Goal: Transaction & Acquisition: Obtain resource

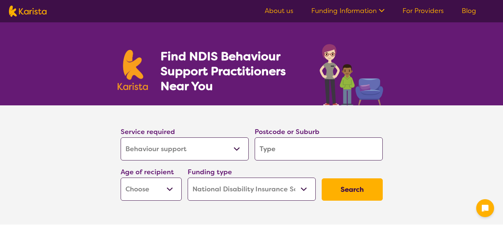
select select "Behaviour support"
select select "NDIS"
select select "Behaviour support"
select select "NDIS"
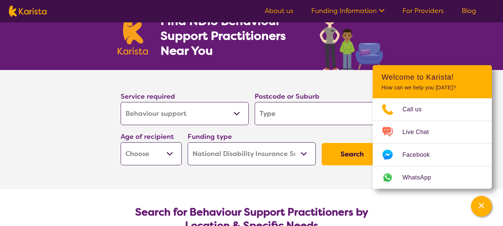
scroll to position [37, 0]
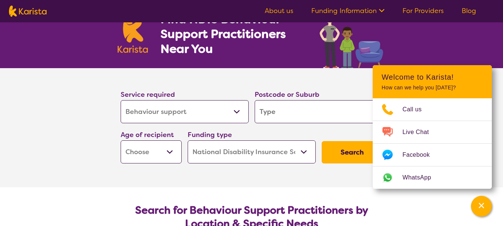
click at [169, 152] on select "Early Childhood - 0 to 9 Child - 10 to 11 Adolescent - 12 to 17 Adult - 18 to 6…" at bounding box center [151, 151] width 61 height 23
select select "AD"
click at [121, 140] on select "Early Childhood - 0 to 9 Child - 10 to 11 Adolescent - 12 to 17 Adult - 18 to 6…" at bounding box center [151, 151] width 61 height 23
select select "AD"
click at [236, 111] on select "Allied Health Assistant Assessment ([MEDICAL_DATA] or [MEDICAL_DATA]) Behaviour…" at bounding box center [185, 111] width 128 height 23
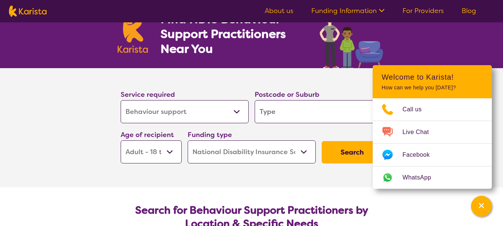
click at [121, 100] on select "Allied Health Assistant Assessment ([MEDICAL_DATA] or [MEDICAL_DATA]) Behaviour…" at bounding box center [185, 111] width 128 height 23
click at [278, 112] on input "search" at bounding box center [319, 111] width 128 height 23
type input "3134"
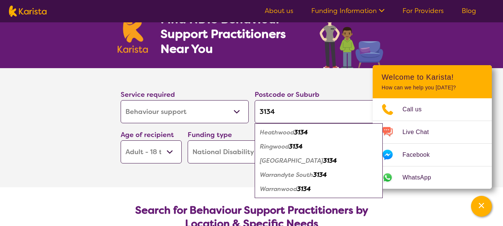
click at [228, 176] on section "Service required Allied Health Assistant Assessment ([MEDICAL_DATA] or [MEDICAL…" at bounding box center [252, 127] width 298 height 119
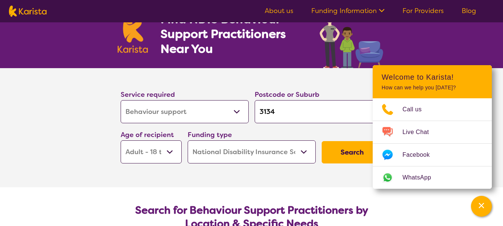
click at [302, 151] on select "Home Care Package (HCP) National Disability Insurance Scheme (NDIS) I don't know" at bounding box center [252, 151] width 128 height 23
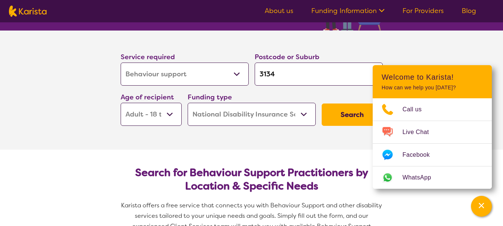
scroll to position [74, 0]
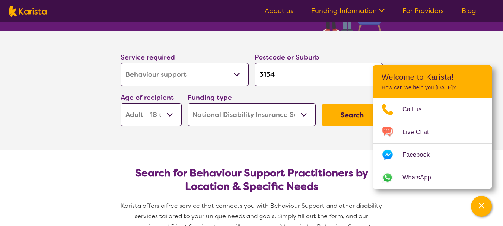
click at [346, 114] on button "Search" at bounding box center [352, 115] width 61 height 22
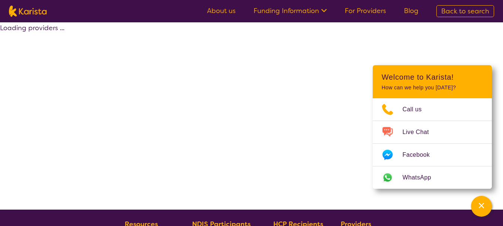
select select "by_score"
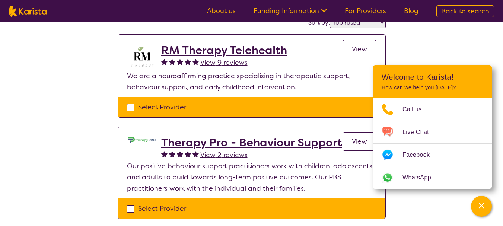
scroll to position [37, 0]
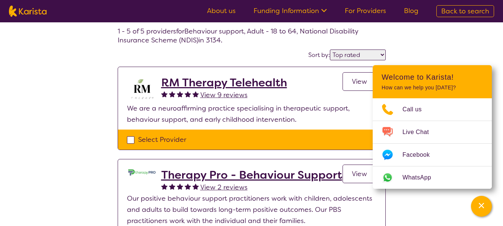
click at [490, 71] on header "Welcome to Karista! How can we help you [DATE]?" at bounding box center [432, 81] width 119 height 33
click at [480, 204] on icon "Channel Menu" at bounding box center [481, 205] width 7 height 7
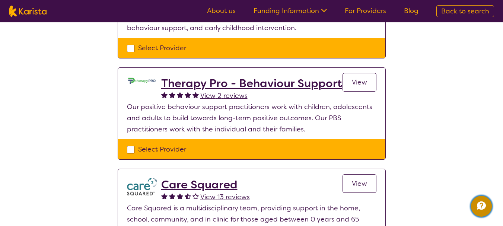
scroll to position [112, 0]
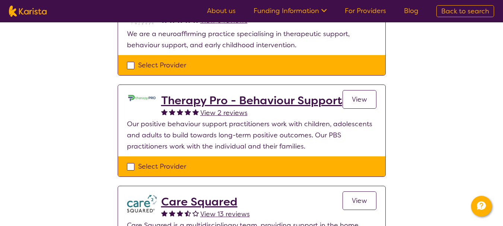
click at [363, 98] on span "View" at bounding box center [359, 99] width 15 height 9
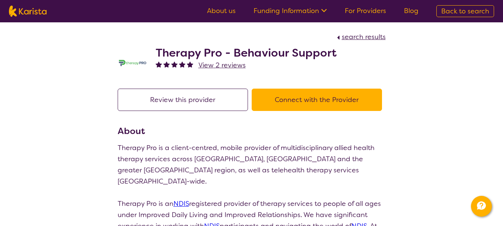
select select "by_score"
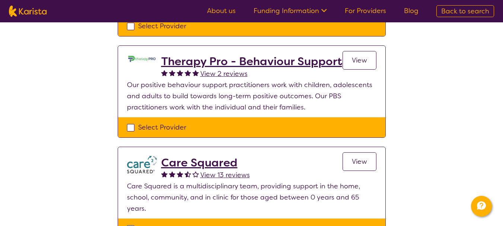
scroll to position [112, 0]
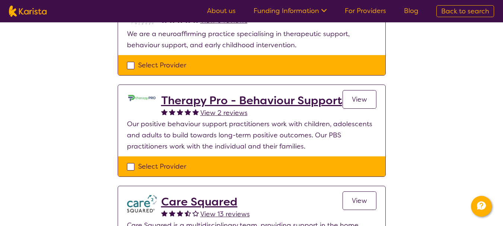
click at [365, 97] on span "View" at bounding box center [359, 99] width 15 height 9
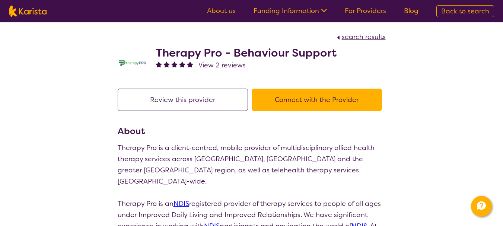
click at [320, 99] on button "Connect with the Provider" at bounding box center [317, 100] width 130 height 22
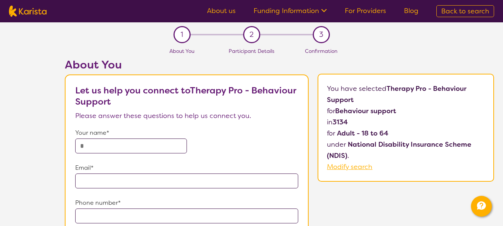
click at [88, 143] on input "text" at bounding box center [130, 146] width 111 height 15
type input "**********"
click at [89, 178] on input "email" at bounding box center [186, 181] width 223 height 15
type input "**********"
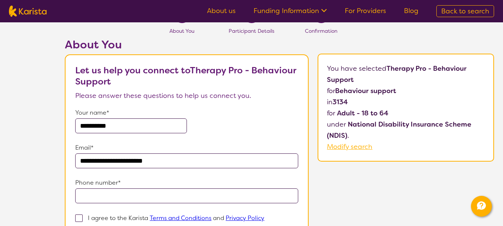
scroll to position [37, 0]
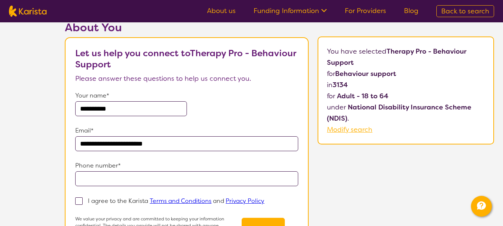
click at [93, 177] on input "tel" at bounding box center [186, 178] width 223 height 15
type input "**********"
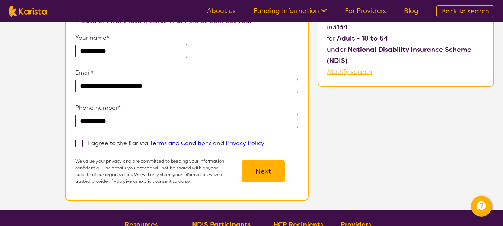
scroll to position [112, 0]
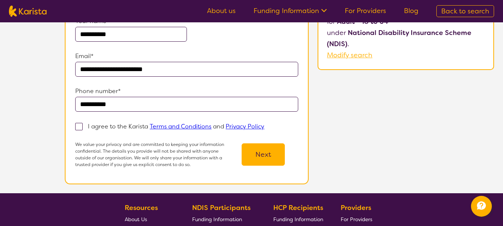
click at [79, 126] on span at bounding box center [78, 126] width 7 height 7
click at [264, 126] on input "I agree to the Karista Terms and Conditions and Privacy Policy" at bounding box center [266, 126] width 5 height 5
checkbox input "true"
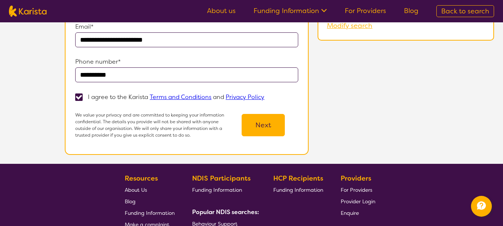
scroll to position [149, 0]
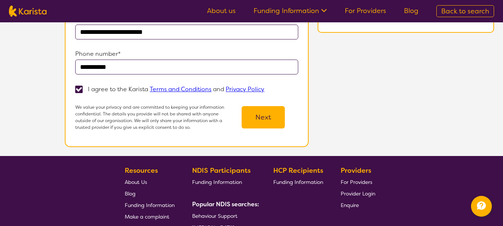
click at [264, 115] on button "Next" at bounding box center [263, 117] width 43 height 22
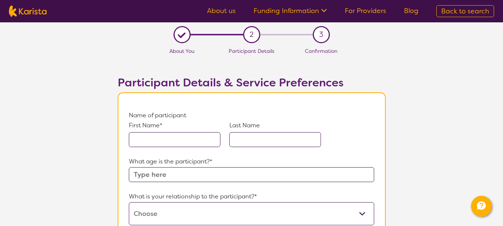
click at [138, 139] on input "text" at bounding box center [175, 139] width 92 height 15
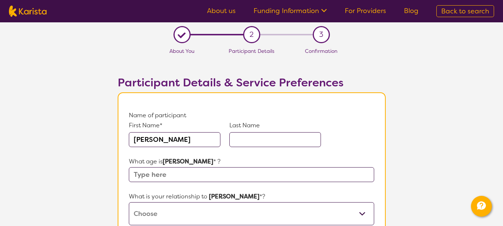
type input "[PERSON_NAME]"
click at [250, 140] on input "text" at bounding box center [275, 139] width 92 height 15
type input "Ang"
click at [143, 175] on input "text" at bounding box center [251, 174] width 245 height 15
click at [139, 175] on input "text" at bounding box center [251, 174] width 245 height 15
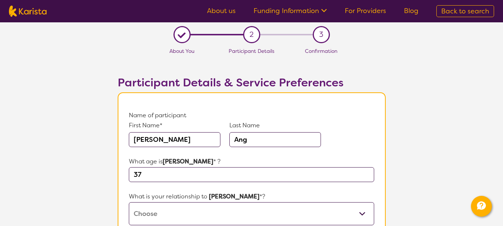
type input "37"
click at [151, 210] on select "This request is for myself I am their parent I am their child I am their spouse…" at bounding box center [251, 213] width 245 height 23
select select "I am their carer"
click at [129, 202] on select "This request is for myself I am their parent I am their child I am their spouse…" at bounding box center [251, 213] width 245 height 23
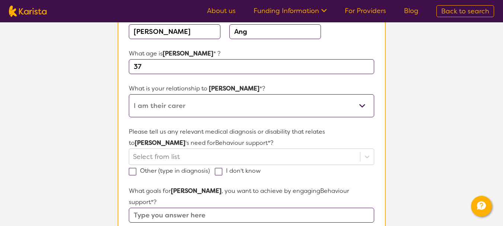
scroll to position [149, 0]
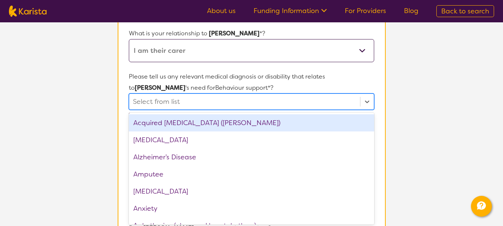
click at [144, 110] on div "option Acquired [MEDICAL_DATA] (ABI) focused, 1 of 75. 75 results available. Us…" at bounding box center [251, 101] width 245 height 16
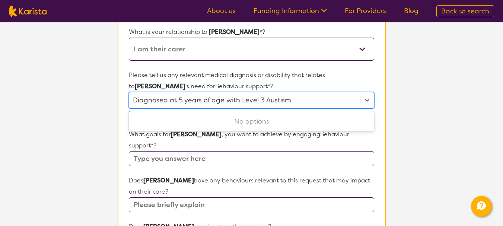
type input "Diagnosed at 5 years of age with Level 3 Austism"
click at [134, 151] on input "text" at bounding box center [251, 158] width 245 height 15
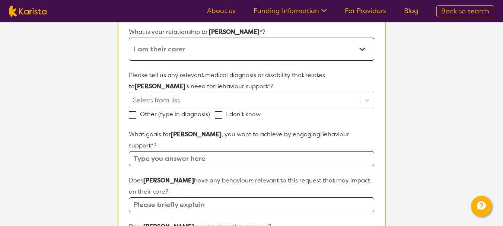
click at [181, 100] on div at bounding box center [244, 100] width 223 height 13
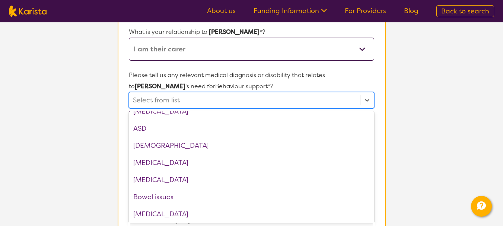
scroll to position [149, 0]
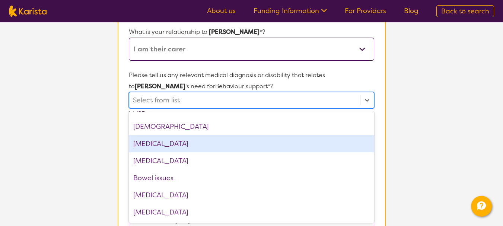
click at [166, 142] on div "[MEDICAL_DATA]" at bounding box center [251, 143] width 245 height 17
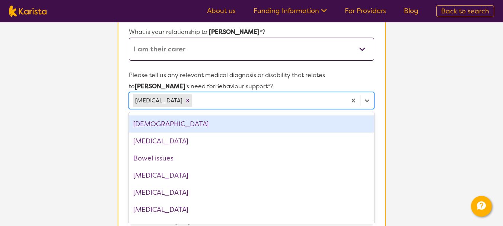
scroll to position [112, 0]
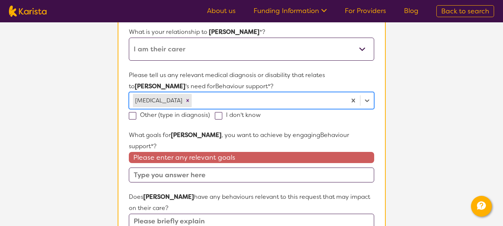
click at [248, 100] on div at bounding box center [267, 100] width 149 height 13
click at [136, 168] on input "text" at bounding box center [251, 175] width 245 height 15
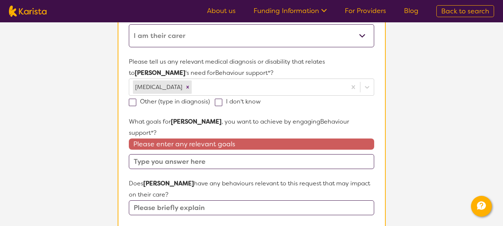
scroll to position [165, 0]
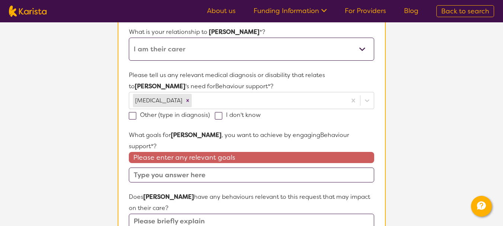
click at [134, 168] on input "text" at bounding box center [251, 175] width 245 height 15
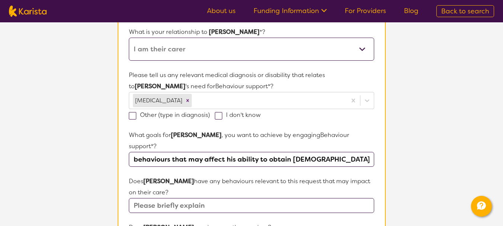
click at [137, 152] on input "behaviours that may affect his ability to obtain [DEMOGRAPHIC_DATA] employment." at bounding box center [251, 159] width 245 height 15
click at [368, 152] on input "Behaviours that may affect his ability to obtain [DEMOGRAPHIC_DATA] employment." at bounding box center [251, 159] width 245 height 15
type input "Behaviours that may affect his ability to obtain [DEMOGRAPHIC_DATA] employment.…"
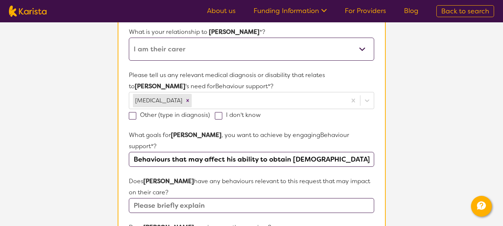
click at [144, 198] on input "text" at bounding box center [251, 205] width 245 height 15
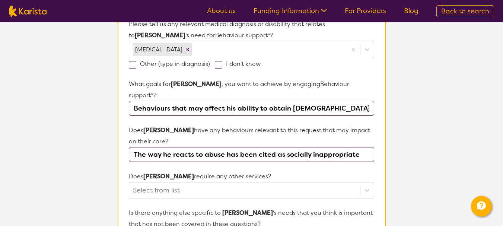
scroll to position [239, 0]
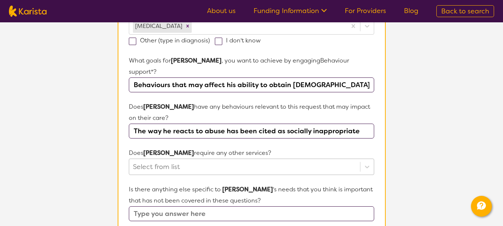
type input "The way he reacts to abuse has been cited as socially inappropriate"
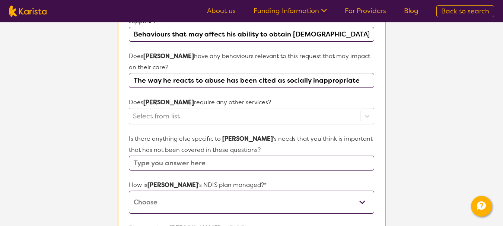
click at [157, 124] on div "Select from list" at bounding box center [251, 116] width 245 height 16
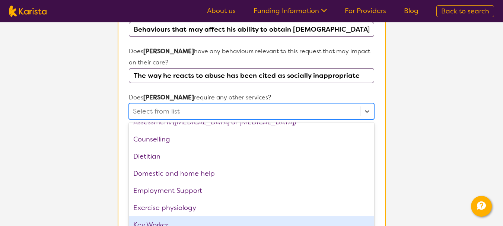
scroll to position [0, 0]
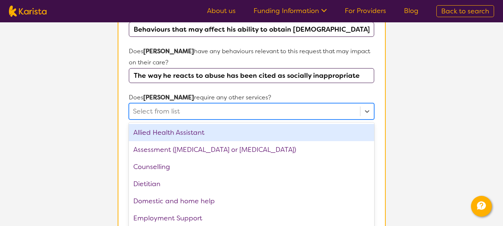
click at [148, 105] on div at bounding box center [244, 111] width 223 height 13
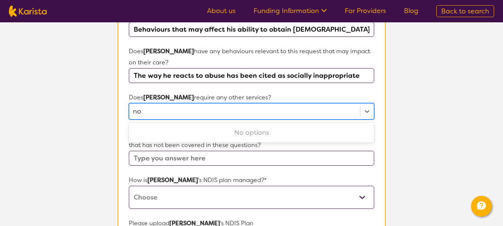
type input "no"
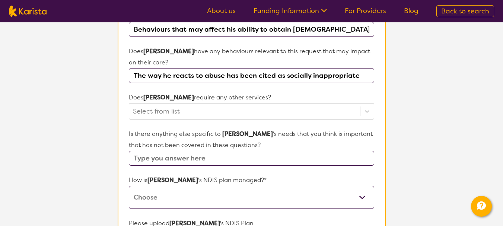
click at [219, 151] on input "text" at bounding box center [251, 158] width 245 height 15
click at [140, 151] on input "text" at bounding box center [251, 158] width 245 height 15
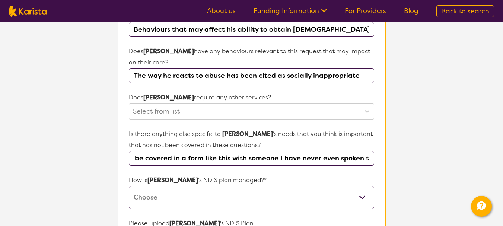
scroll to position [0, 87]
type input "A lot but obviously it cant be covered in a form like this with someone I have …"
click at [148, 186] on select "Self-managed NDIS plan Managed by a registered plan management provider (not th…" at bounding box center [251, 197] width 245 height 23
select select "Plan Managed"
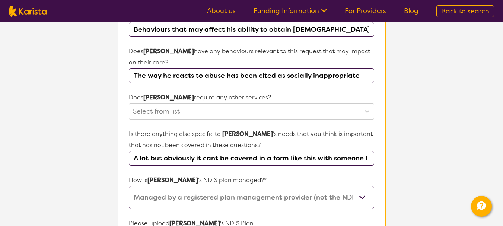
click at [129, 186] on select "Self-managed NDIS plan Managed by a registered plan management provider (not th…" at bounding box center [251, 197] width 245 height 23
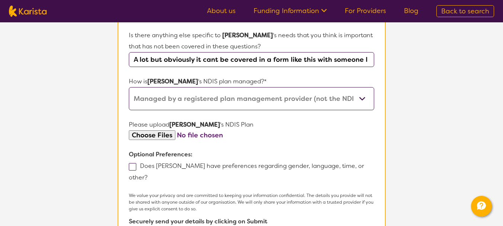
scroll to position [406, 0]
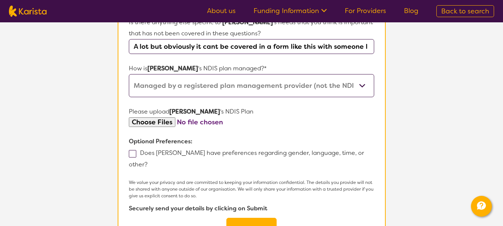
click at [131, 150] on span at bounding box center [132, 153] width 7 height 7
click at [147, 162] on input "Does [PERSON_NAME] have preferences regarding gender, language, time, or other?" at bounding box center [149, 164] width 5 height 5
checkbox input "true"
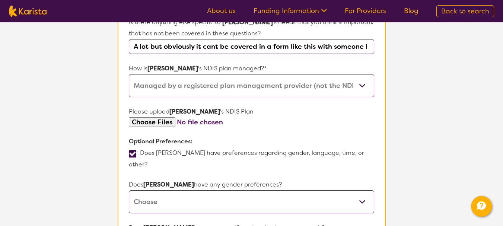
click at [140, 190] on select "[DEMOGRAPHIC_DATA] [DEMOGRAPHIC_DATA] Other No Preference" at bounding box center [251, 201] width 245 height 23
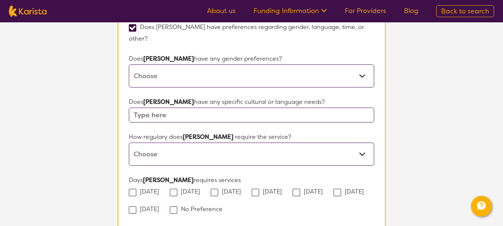
scroll to position [555, 0]
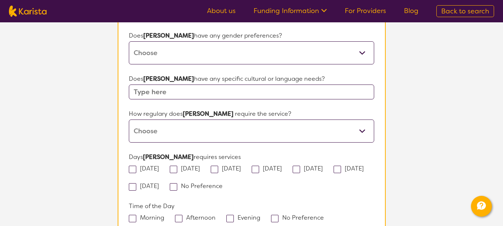
click at [134, 166] on span at bounding box center [132, 169] width 7 height 7
click at [159, 166] on input "[DATE]" at bounding box center [161, 168] width 5 height 5
checkbox input "true"
click at [177, 166] on span at bounding box center [173, 169] width 7 height 7
click at [200, 166] on input "[DATE]" at bounding box center [202, 168] width 5 height 5
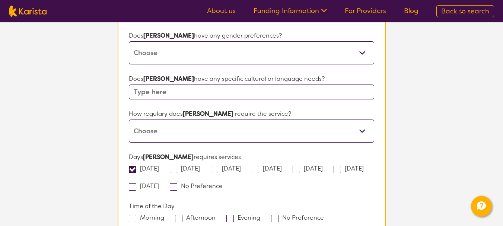
checkbox input "true"
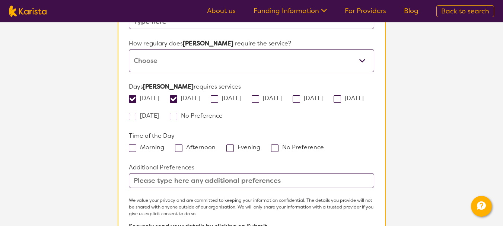
scroll to position [630, 0]
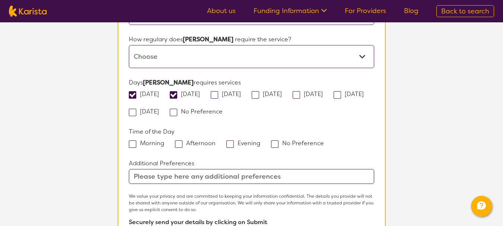
click at [276, 140] on span at bounding box center [274, 143] width 7 height 7
click at [324, 140] on input "No Preference" at bounding box center [326, 142] width 5 height 5
click at [131, 137] on div "Morning Afternoon Evening No Preference" at bounding box center [251, 143] width 245 height 12
click at [133, 137] on div "Morning Afternoon Evening No Preference" at bounding box center [251, 143] width 245 height 12
click at [280, 139] on label "No Preference" at bounding box center [300, 143] width 58 height 8
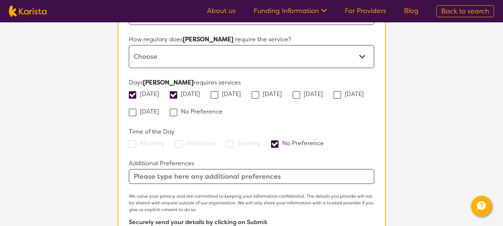
click at [324, 140] on input "No Preference" at bounding box center [326, 142] width 5 height 5
checkbox input "false"
click at [138, 139] on label "Morning" at bounding box center [149, 143] width 40 height 8
click at [164, 140] on input "Morning" at bounding box center [166, 142] width 5 height 5
checkbox input "true"
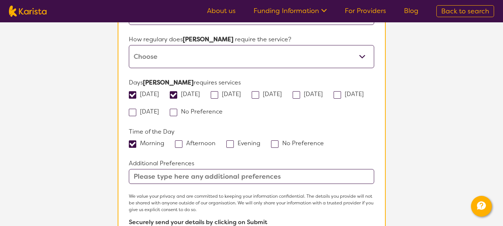
click at [271, 140] on span at bounding box center [274, 143] width 7 height 7
click at [324, 140] on input "No Preference" at bounding box center [326, 142] width 5 height 5
checkbox input "true"
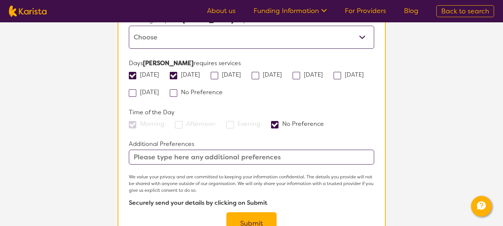
scroll to position [667, 0]
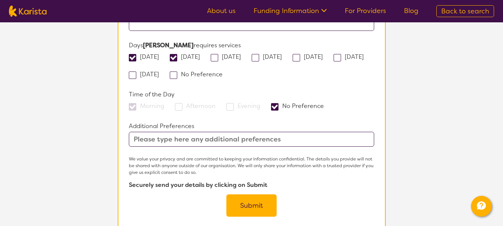
click at [143, 132] on input "text" at bounding box center [251, 139] width 245 height 15
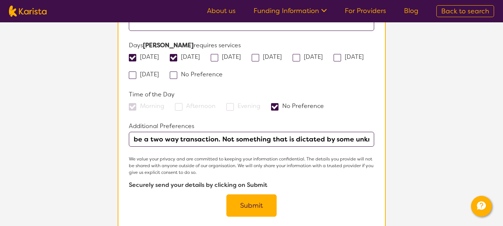
scroll to position [0, 466]
type input "You are asking a lot of detailed questions without providing any information ab…"
click at [244, 194] on button "Submit" at bounding box center [251, 205] width 50 height 22
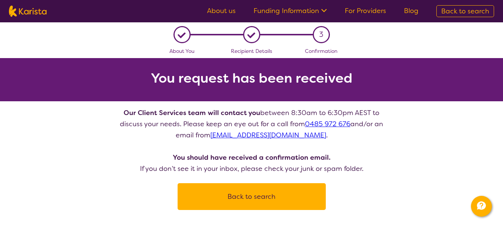
scroll to position [632, 0]
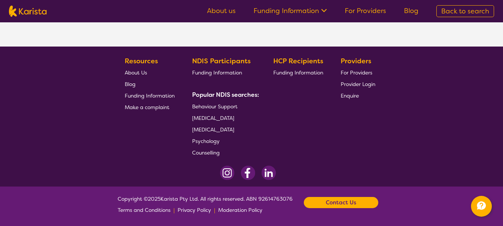
scroll to position [149, 0]
